Goal: Navigation & Orientation: Find specific page/section

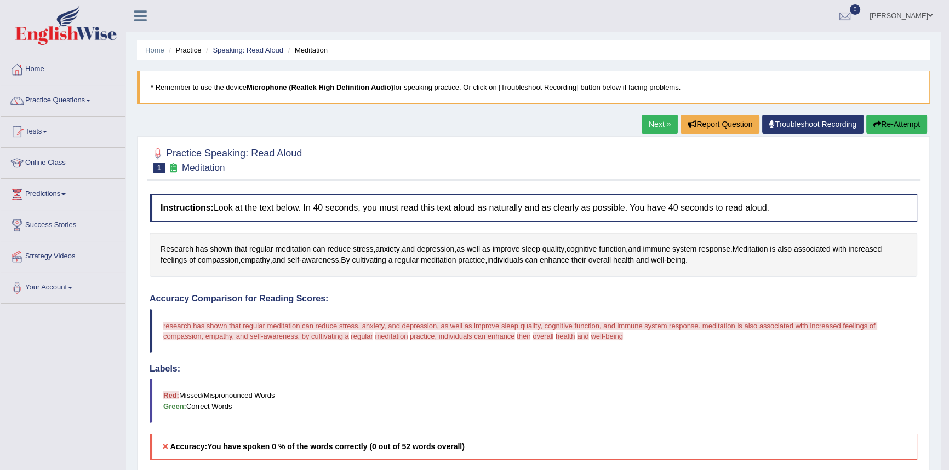
click at [289, 15] on div "Adam Obida Toggle navigation Username: adam_ewonline Access Type: Online Subscr…" at bounding box center [533, 16] width 814 height 32
click at [45, 159] on link "Online Class" at bounding box center [63, 161] width 125 height 27
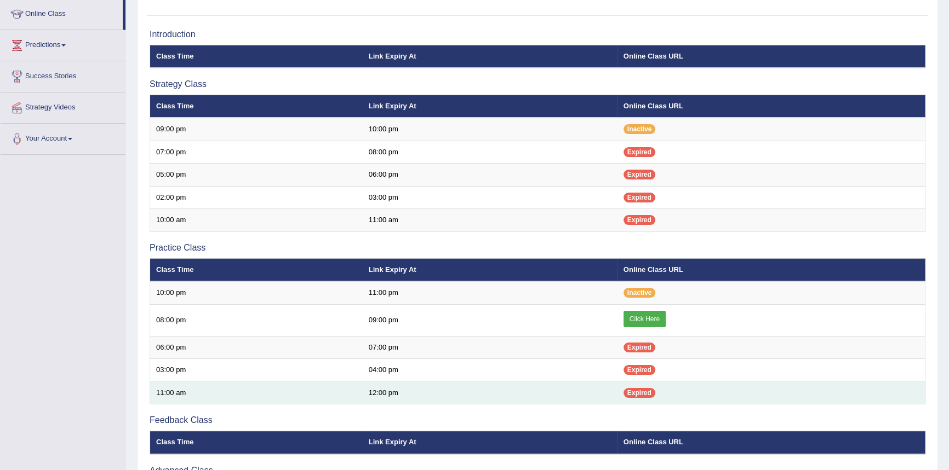
scroll to position [99, 0]
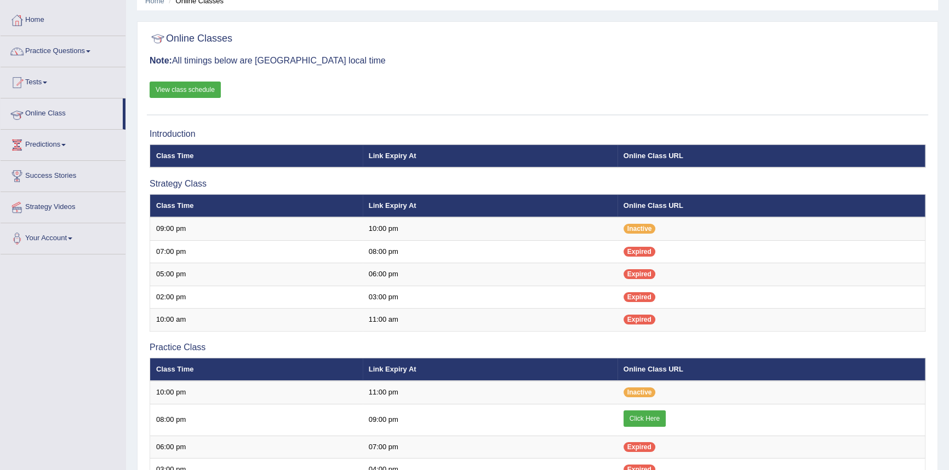
scroll to position [99, 0]
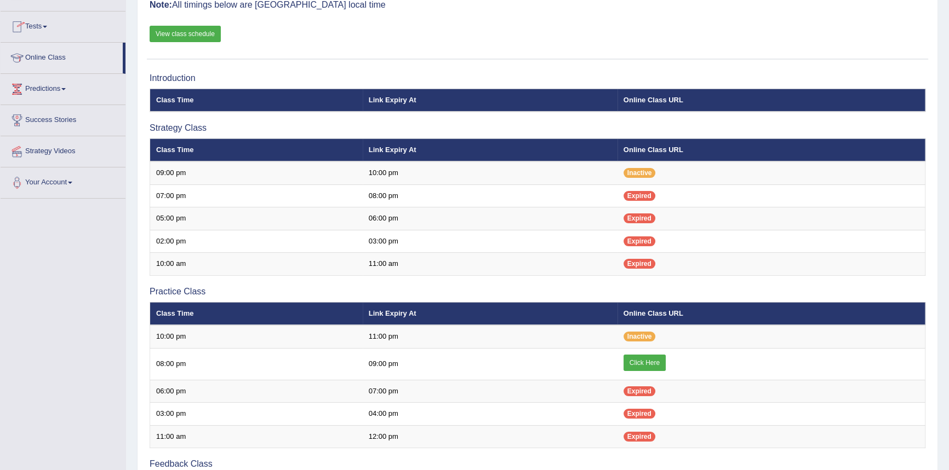
scroll to position [99, 0]
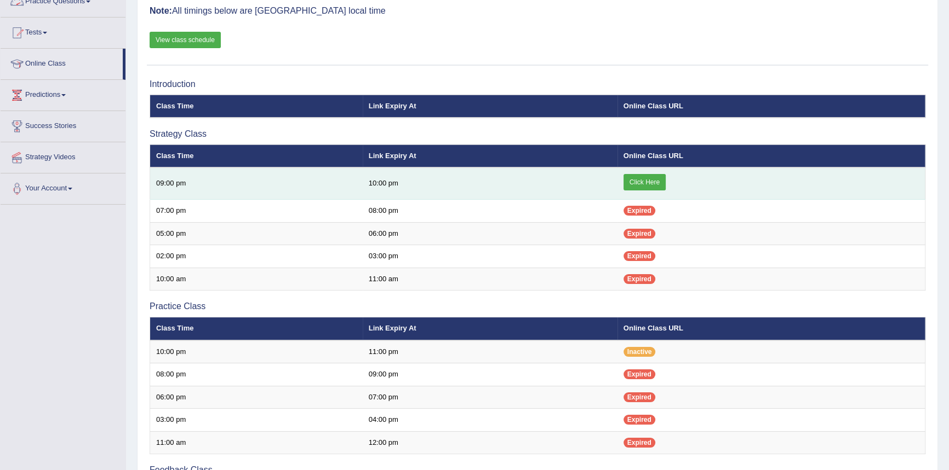
click at [644, 183] on link "Click Here" at bounding box center [644, 182] width 42 height 16
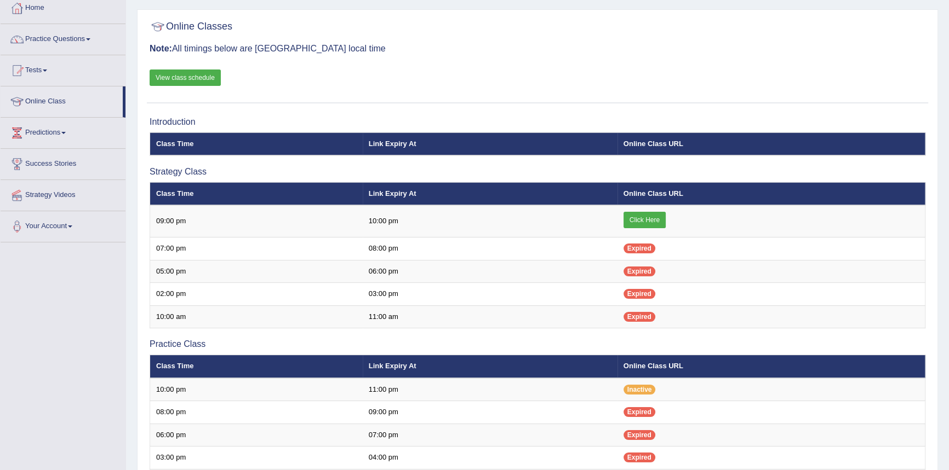
scroll to position [38, 0]
